Goal: Check status: Check status

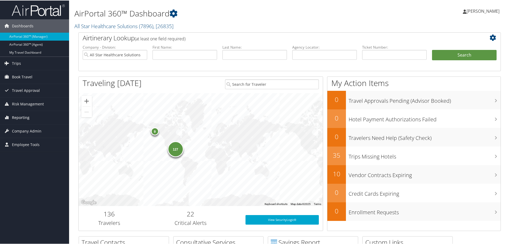
click at [22, 116] on span "Reporting" at bounding box center [21, 117] width 18 height 13
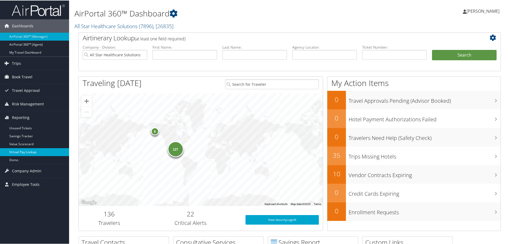
click at [22, 151] on link "Virtual Pay Lookup" at bounding box center [34, 152] width 69 height 8
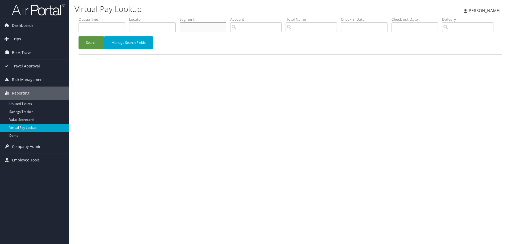
click at [201, 28] on input "text" at bounding box center [203, 27] width 47 height 10
click at [143, 21] on label "Locator" at bounding box center [154, 19] width 51 height 5
click at [142, 26] on input "text" at bounding box center [152, 27] width 47 height 10
click at [151, 29] on input "text" at bounding box center [152, 27] width 47 height 10
type input "cwmj74"
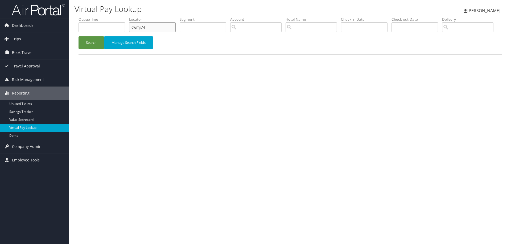
click at [78, 36] on button "Search" at bounding box center [91, 42] width 26 height 12
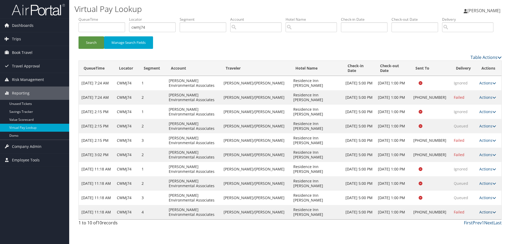
click at [492, 214] on icon at bounding box center [494, 213] width 4 height 4
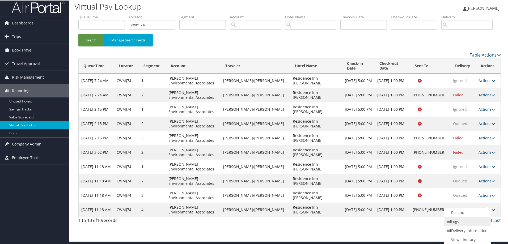
click at [456, 221] on link "Logs" at bounding box center [467, 221] width 45 height 9
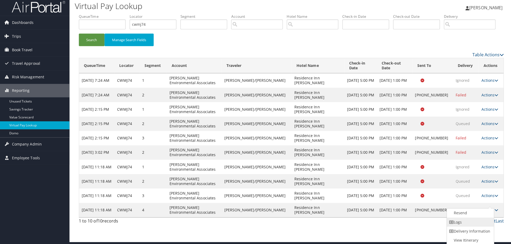
scroll to position [0, 0]
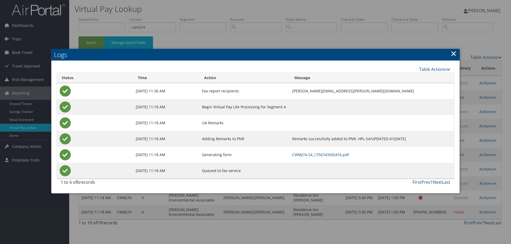
click at [302, 160] on td "CWMJ74-S4_1756743505416.pdf" at bounding box center [371, 155] width 164 height 16
click at [302, 156] on link "CWMJ74-S4_1756743505416.pdf" at bounding box center [320, 154] width 57 height 5
